Goal: Task Accomplishment & Management: Manage account settings

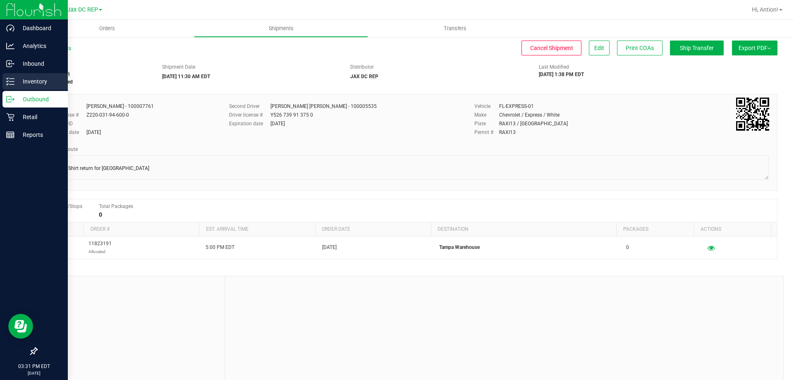
click at [12, 79] on line at bounding box center [12, 79] width 5 height 0
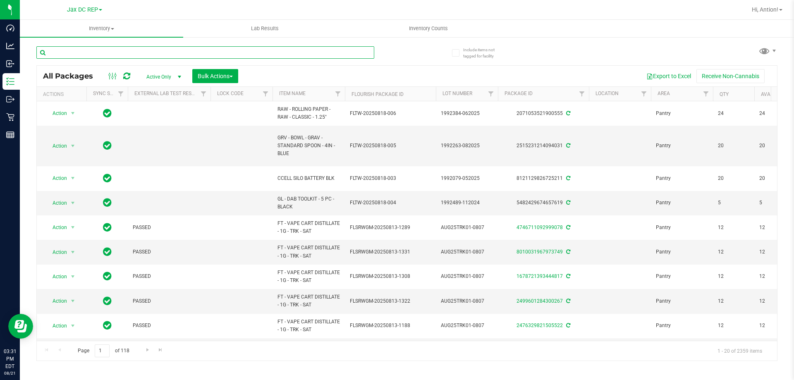
click at [145, 52] on input "text" at bounding box center [205, 52] width 338 height 12
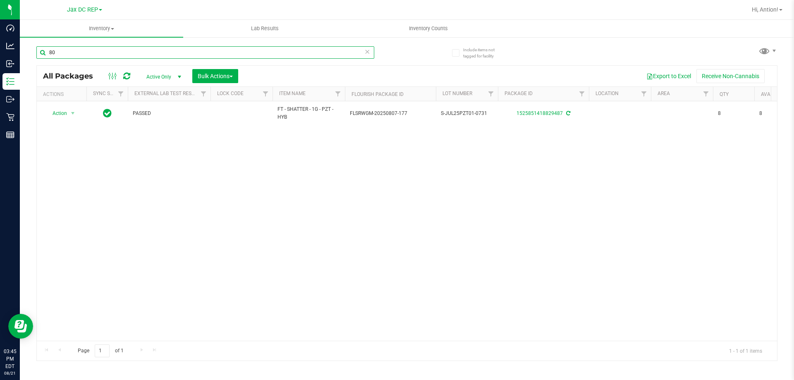
type input "8"
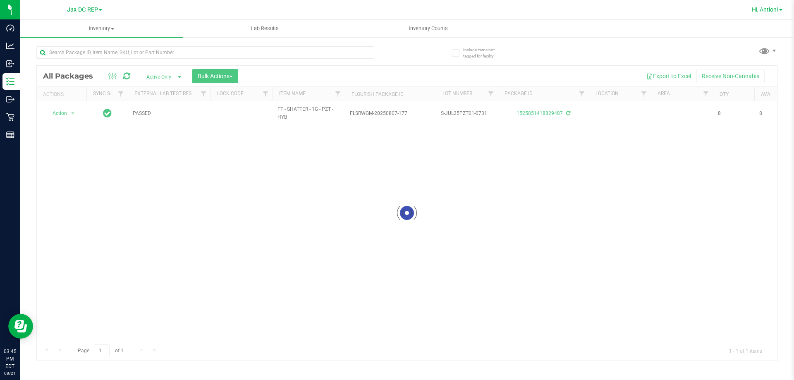
click at [768, 12] on span "Hi, Antion!" at bounding box center [765, 9] width 26 height 7
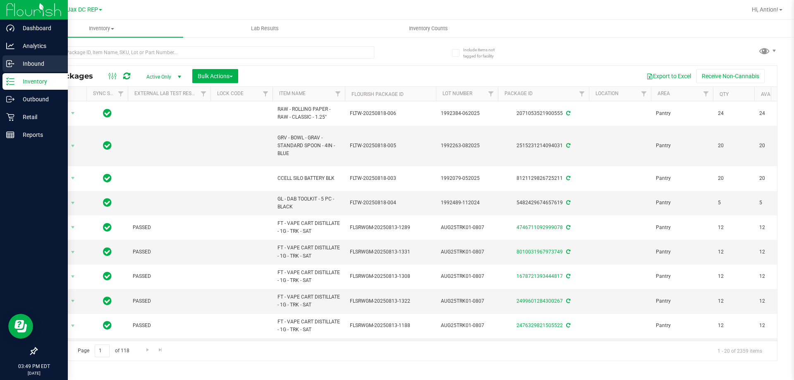
click at [39, 61] on p "Inbound" at bounding box center [39, 64] width 50 height 10
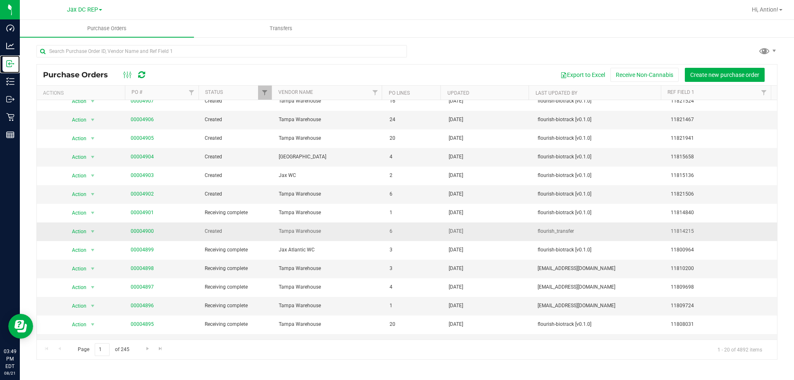
scroll to position [83, 0]
click at [216, 230] on span "Created" at bounding box center [237, 231] width 64 height 8
click at [136, 232] on link "00004900" at bounding box center [142, 231] width 23 height 6
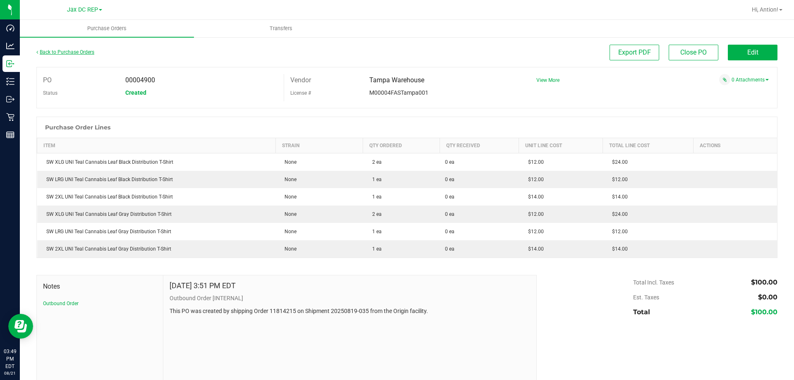
click at [75, 50] on link "Back to Purchase Orders" at bounding box center [65, 52] width 58 height 6
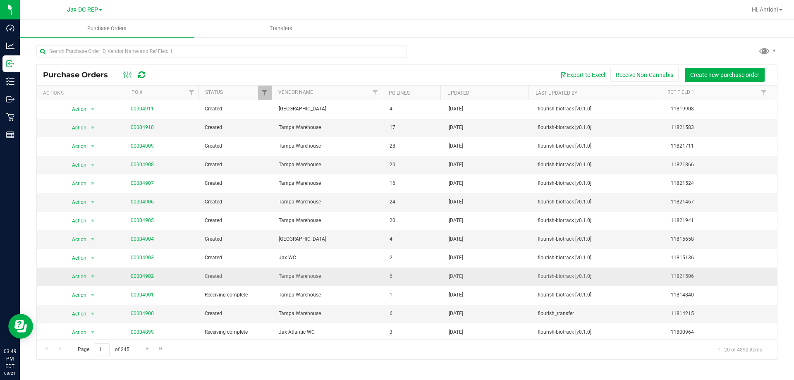
click at [143, 275] on link "00004902" at bounding box center [142, 276] width 23 height 6
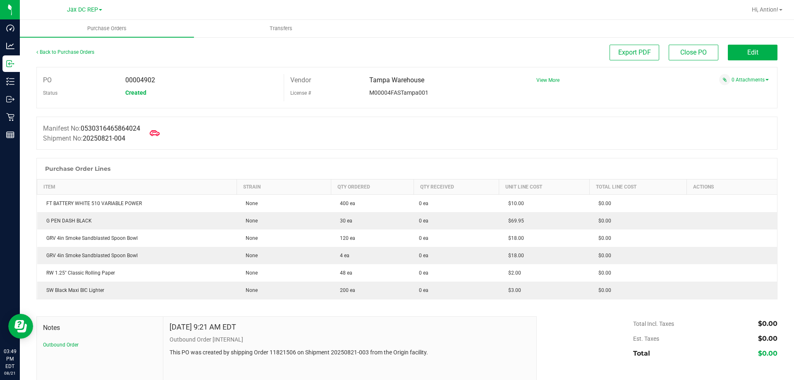
click at [65, 48] on div "Back to Purchase Orders" at bounding box center [128, 52] width 185 height 15
click at [65, 53] on link "Back to Purchase Orders" at bounding box center [65, 52] width 58 height 6
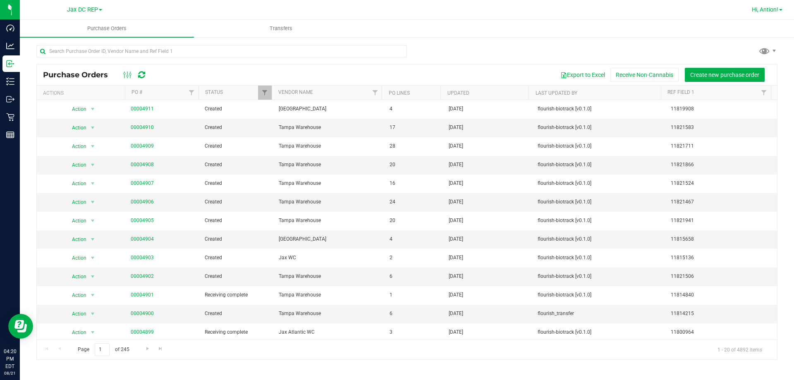
click at [756, 13] on link "Hi, Antion!" at bounding box center [767, 9] width 37 height 9
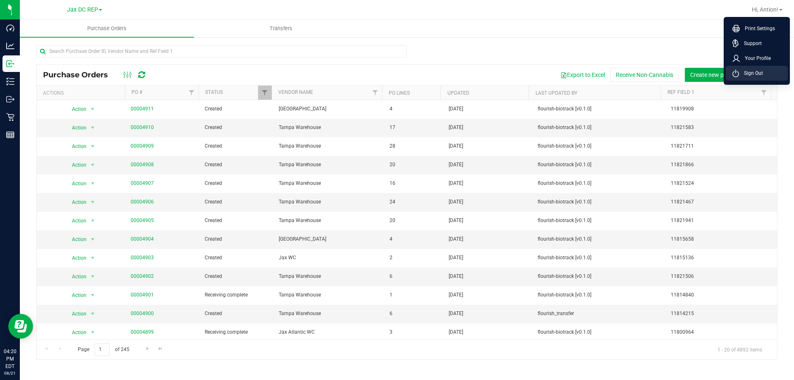
click at [742, 72] on span "Sign Out" at bounding box center [751, 73] width 24 height 8
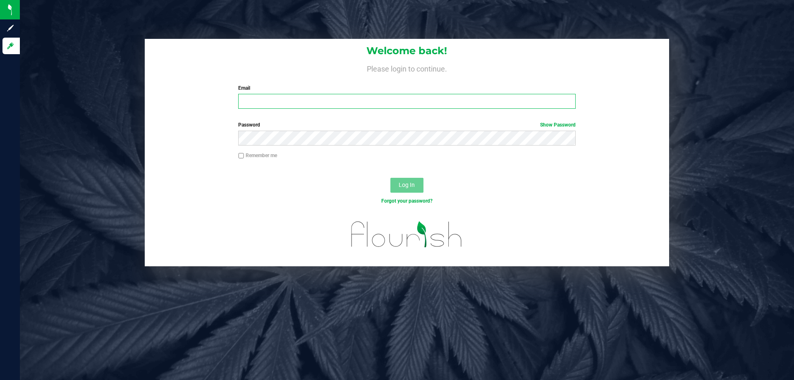
click at [363, 107] on input "Email" at bounding box center [406, 101] width 337 height 15
type input "[EMAIL_ADDRESS][DOMAIN_NAME]"
click at [433, 146] on div "Password Show Password" at bounding box center [407, 136] width 524 height 31
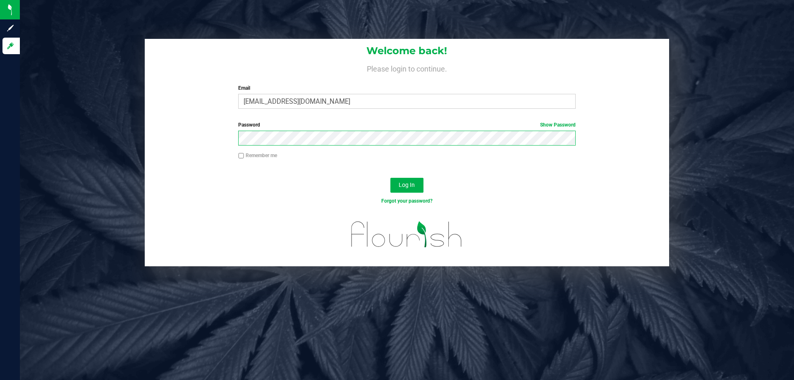
click at [390, 178] on button "Log In" at bounding box center [406, 185] width 33 height 15
